Goal: Task Accomplishment & Management: Manage account settings

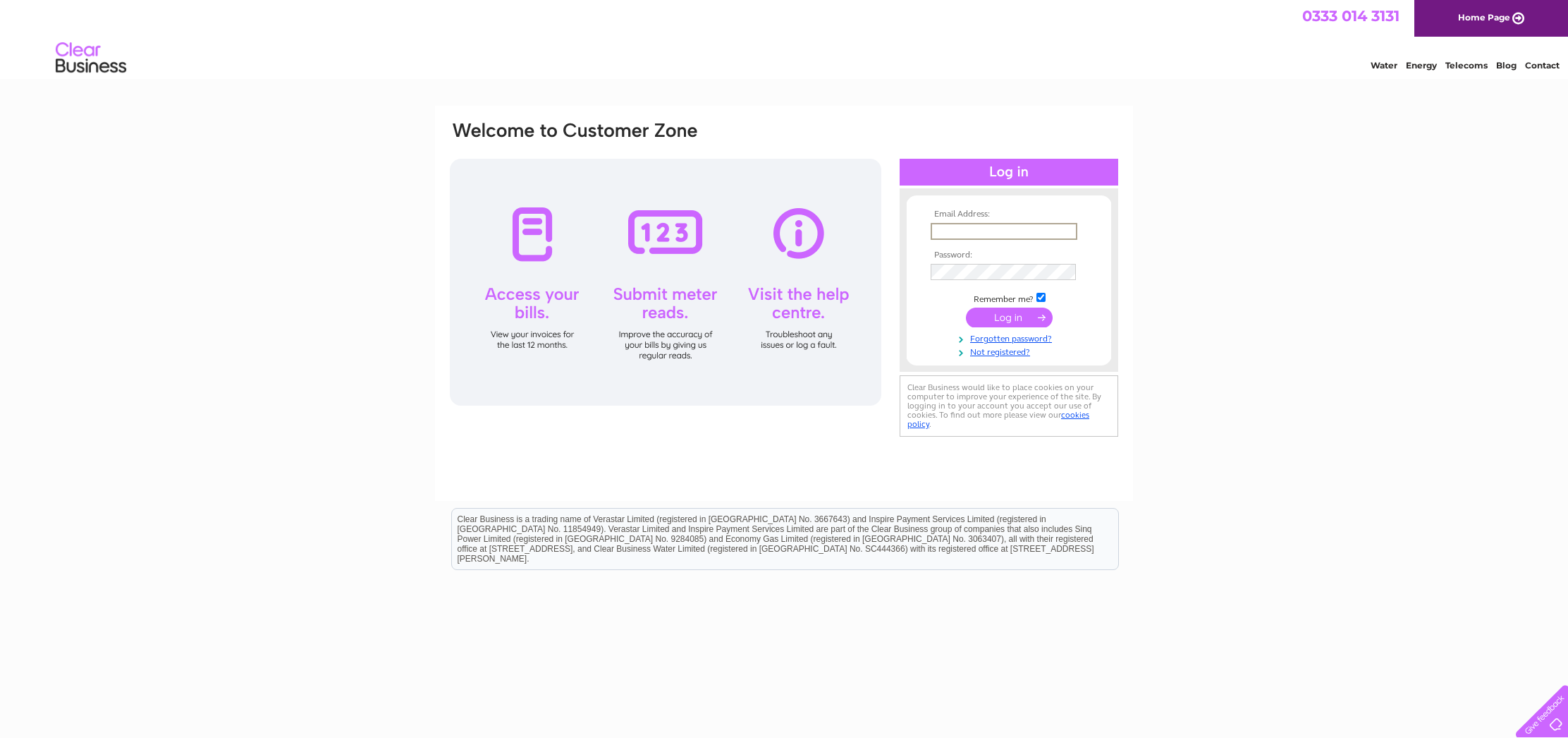
scroll to position [0, 1]
click at [985, 234] on input "text" at bounding box center [1004, 231] width 147 height 17
click at [986, 255] on th "Password:" at bounding box center [1009, 254] width 164 height 10
click at [985, 233] on input "text" at bounding box center [1004, 231] width 147 height 17
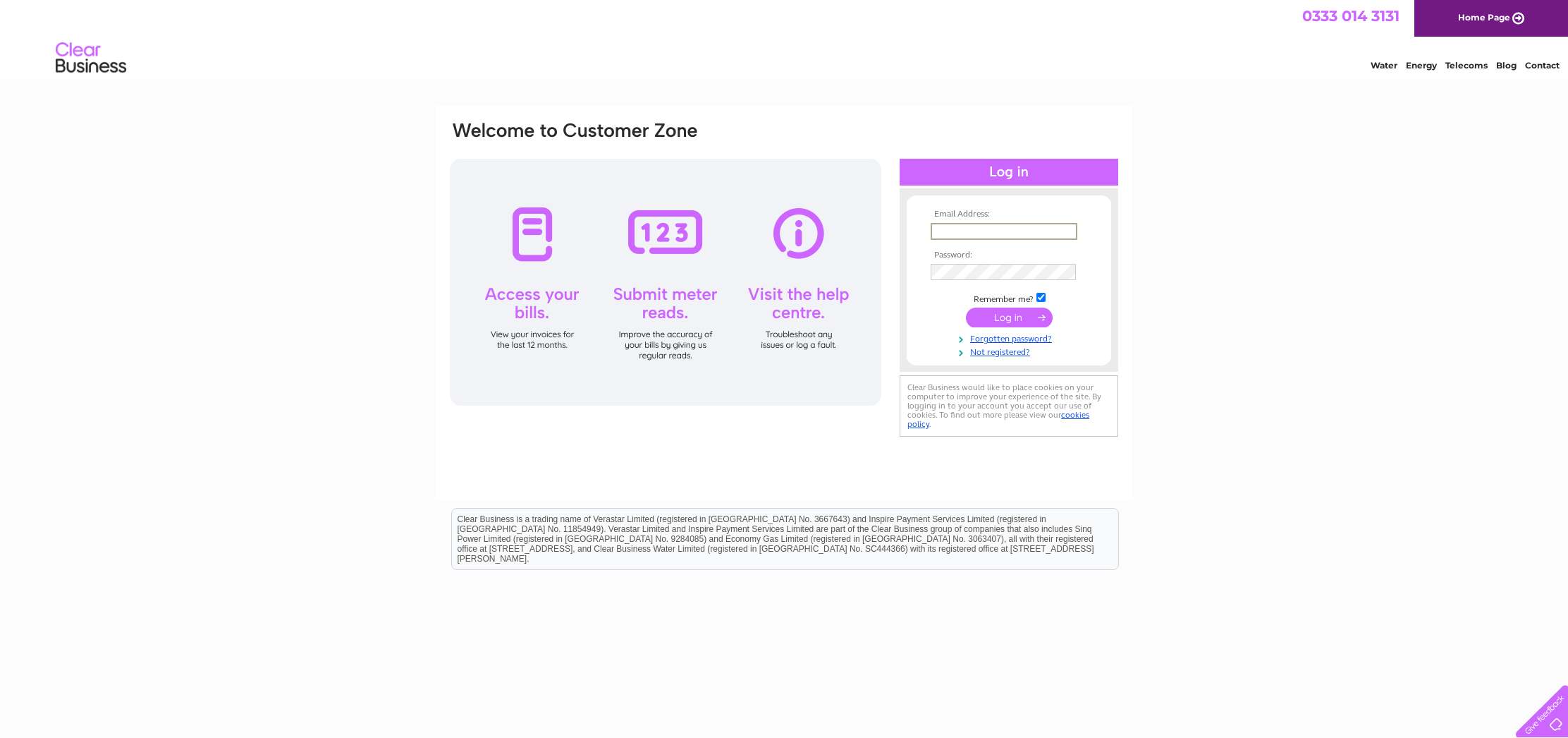
type input "enquiries@glengormcastle.co.uk"
click at [1003, 317] on input "submit" at bounding box center [1009, 317] width 87 height 20
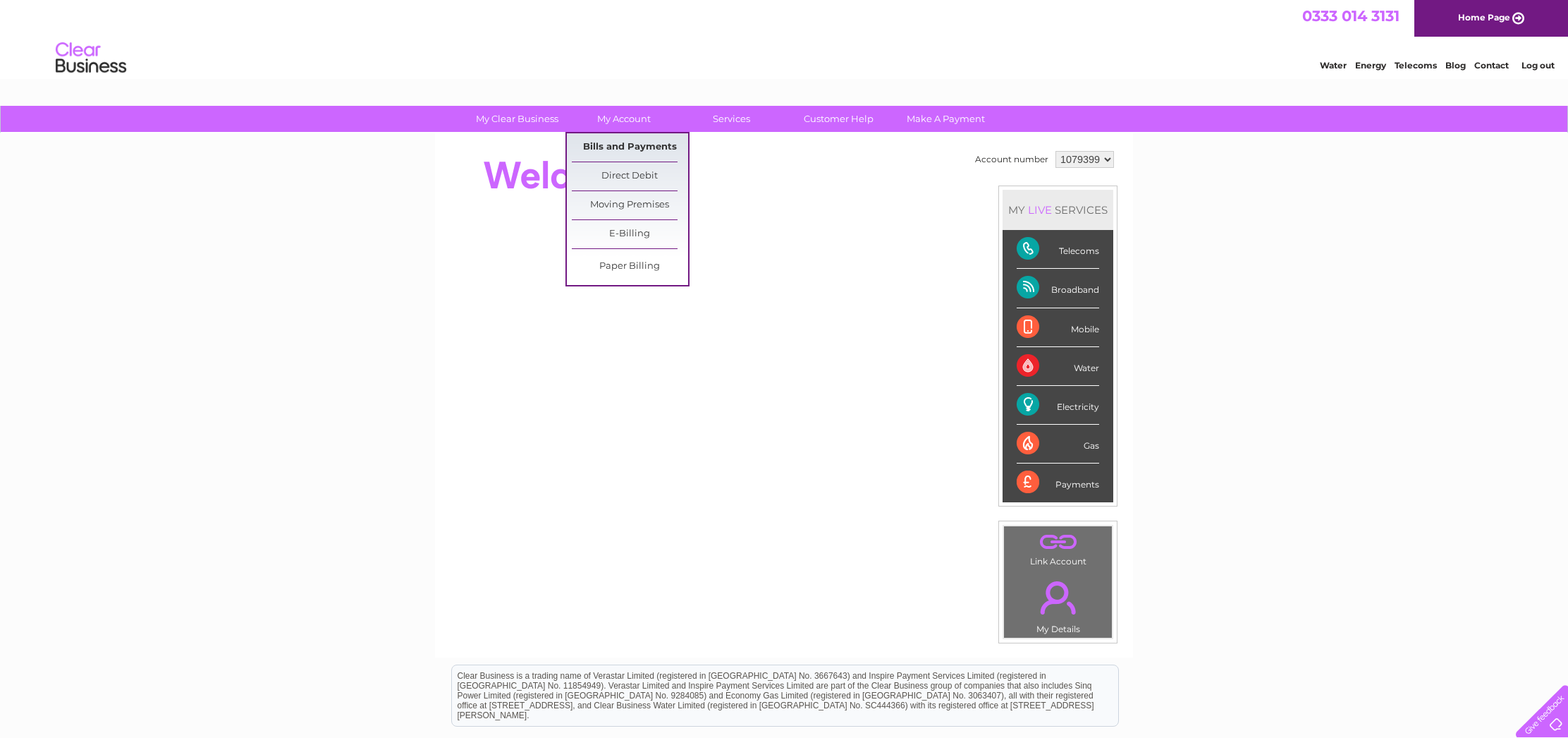
click at [612, 148] on link "Bills and Payments" at bounding box center [630, 147] width 116 height 28
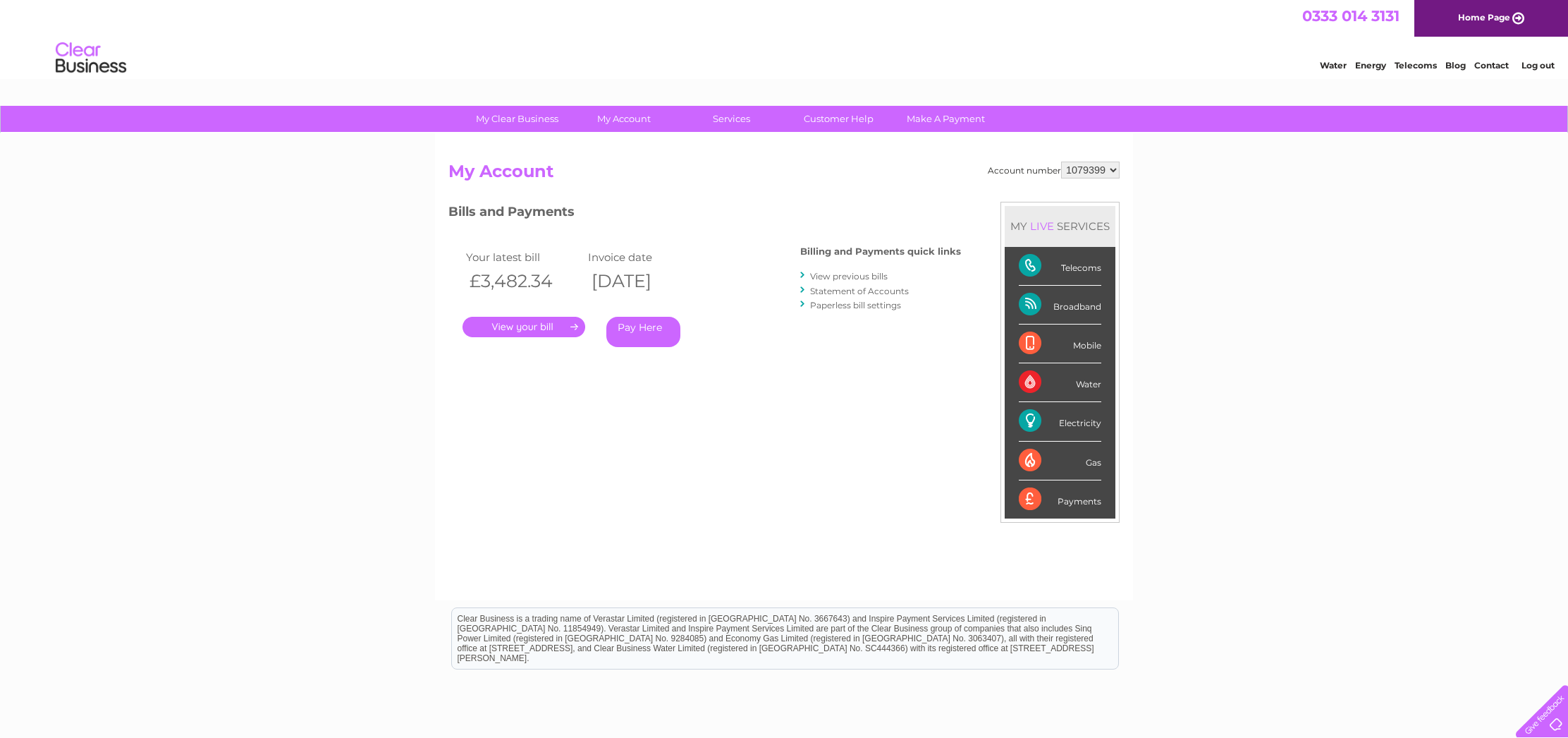
click at [530, 326] on link "." at bounding box center [524, 327] width 123 height 20
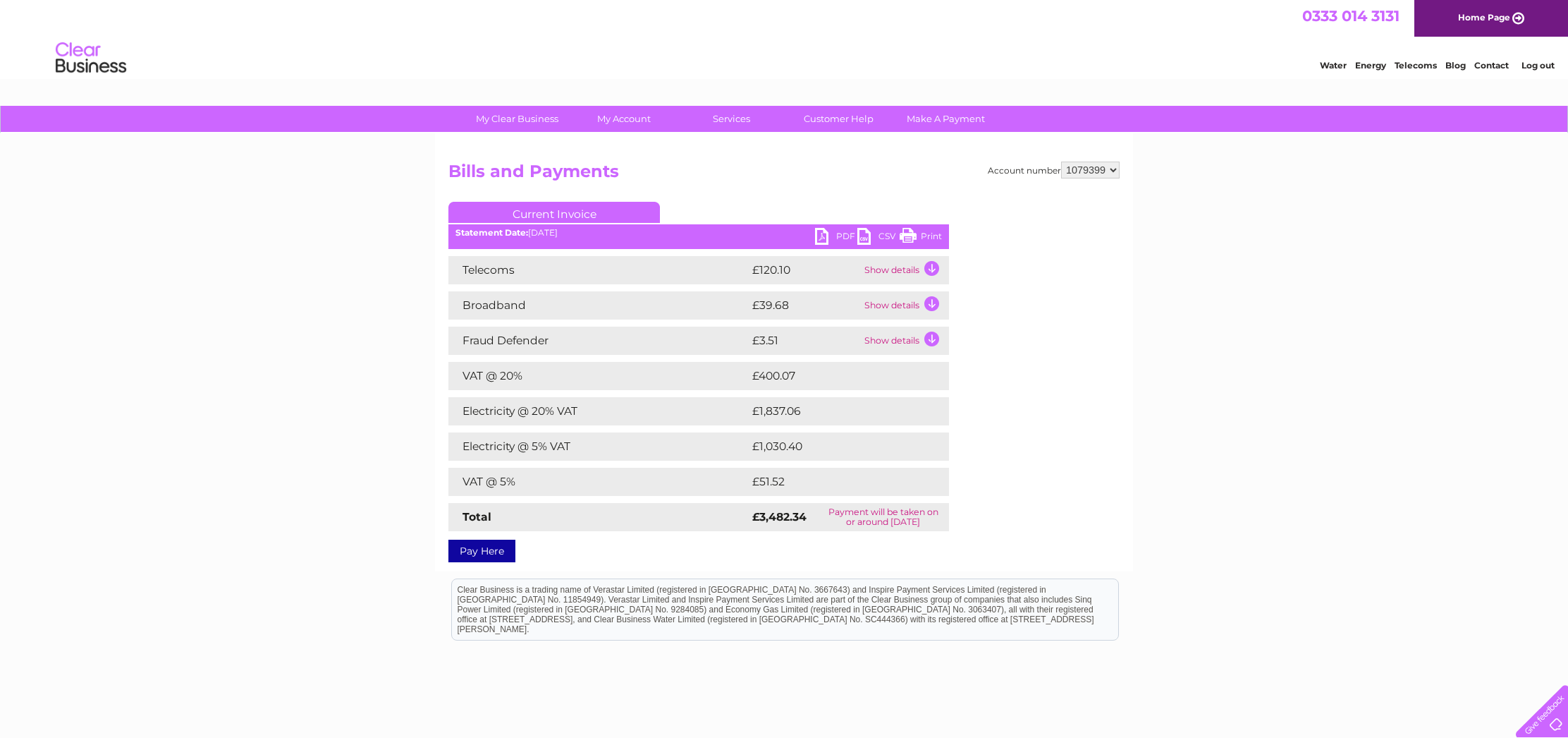
click at [829, 232] on link "PDF" at bounding box center [836, 238] width 43 height 20
click at [1539, 66] on link "Log out" at bounding box center [1538, 65] width 33 height 10
